Goal: Navigation & Orientation: Find specific page/section

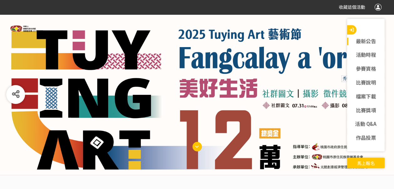
drag, startPoint x: 166, startPoint y: 94, endPoint x: 29, endPoint y: 144, distance: 146.2
click at [29, 144] on div at bounding box center [197, 94] width 394 height 160
click at [373, 110] on link "比賽獎項" at bounding box center [366, 111] width 38 height 8
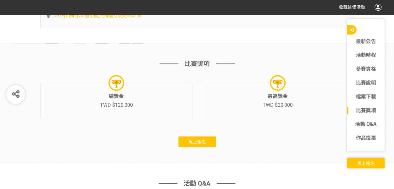
scroll to position [1440, 0]
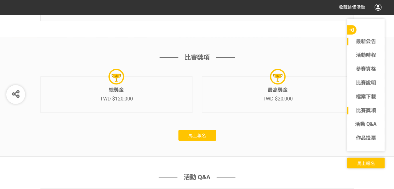
click at [363, 42] on link "最新公告" at bounding box center [366, 42] width 38 height 8
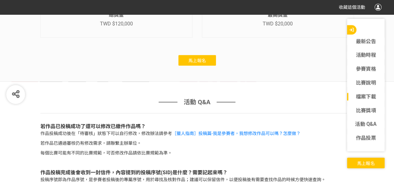
scroll to position [1348, 0]
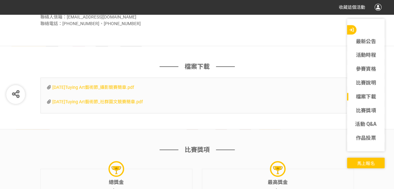
click at [189, 145] on span "比賽獎項" at bounding box center [197, 149] width 25 height 9
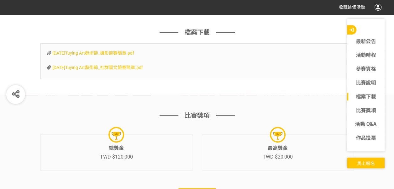
scroll to position [1353, 0]
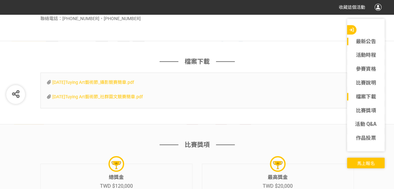
click at [369, 39] on link "最新公告" at bounding box center [366, 42] width 38 height 8
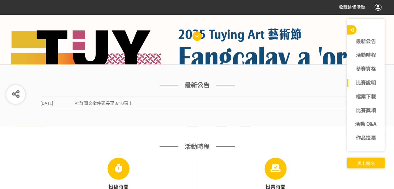
scroll to position [0, 0]
